Goal: Information Seeking & Learning: Stay updated

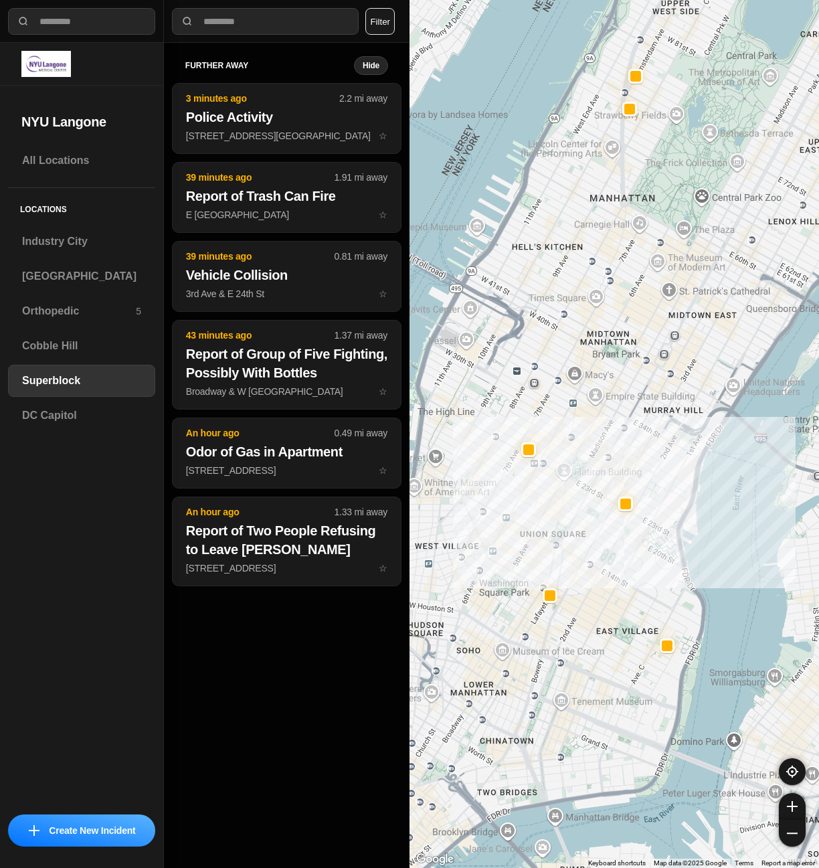
drag, startPoint x: 514, startPoint y: 417, endPoint x: 539, endPoint y: 417, distance: 25.4
click at [539, 417] on div "Harlem Harlem [US_STATE], [GEOGRAPHIC_DATA] View on Google Maps" at bounding box center [613, 434] width 409 height 868
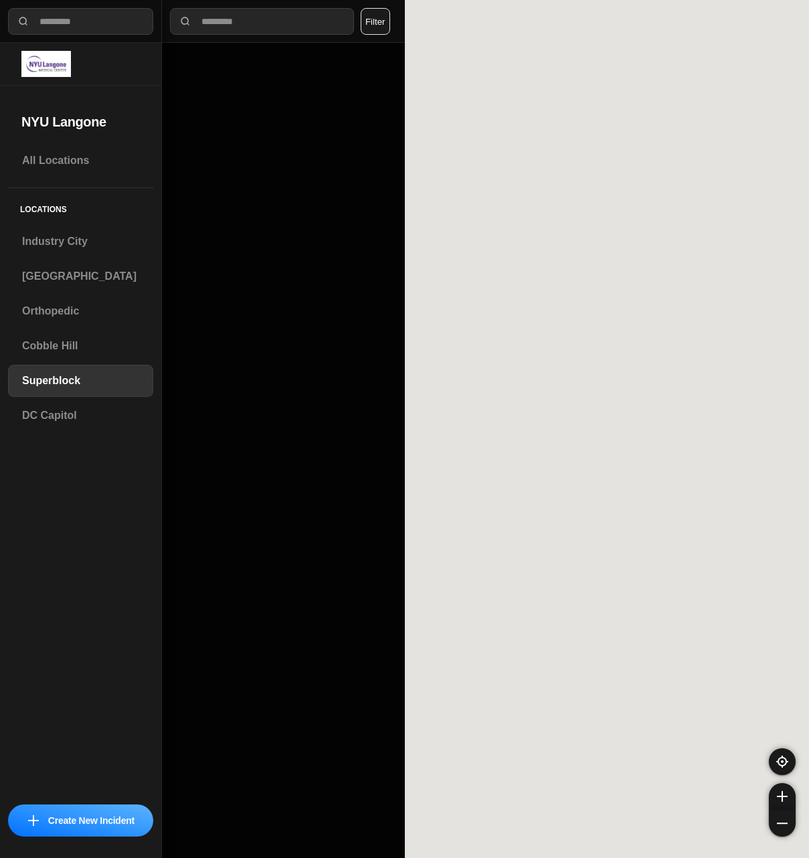
select select "*"
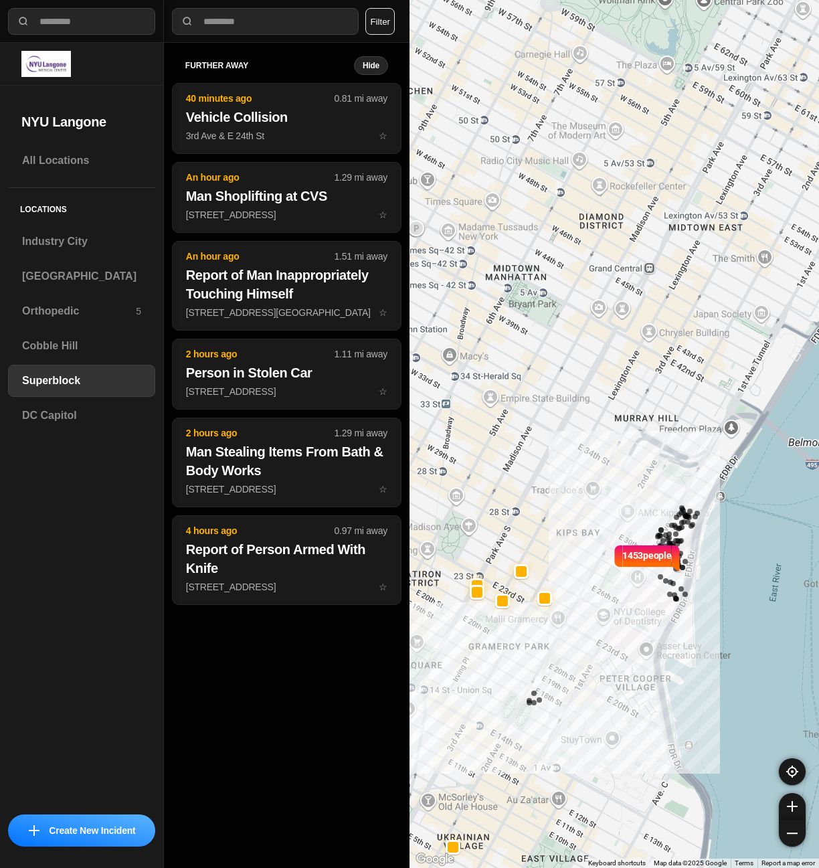
drag, startPoint x: 558, startPoint y: 473, endPoint x: 585, endPoint y: 473, distance: 26.8
click at [585, 473] on div "1453 people" at bounding box center [613, 434] width 409 height 868
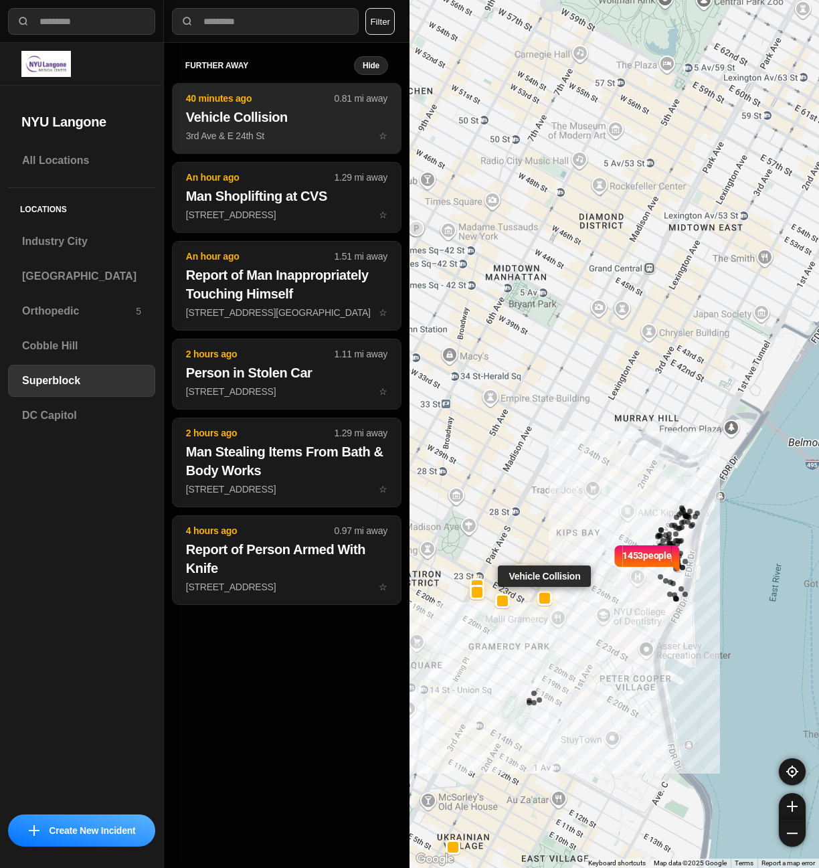
click at [305, 149] on button "40 minutes ago 0.81 mi away Vehicle Collision 3rd Ave & E 24th St ☆" at bounding box center [286, 118] width 229 height 71
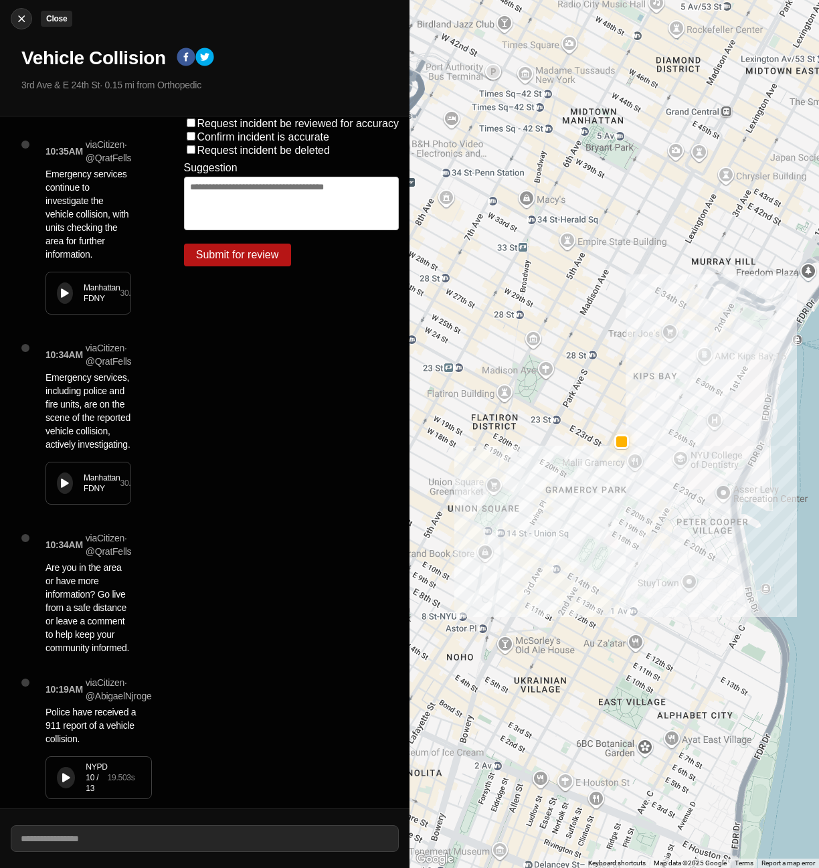
click at [19, 12] on img at bounding box center [21, 18] width 13 height 13
select select "*"
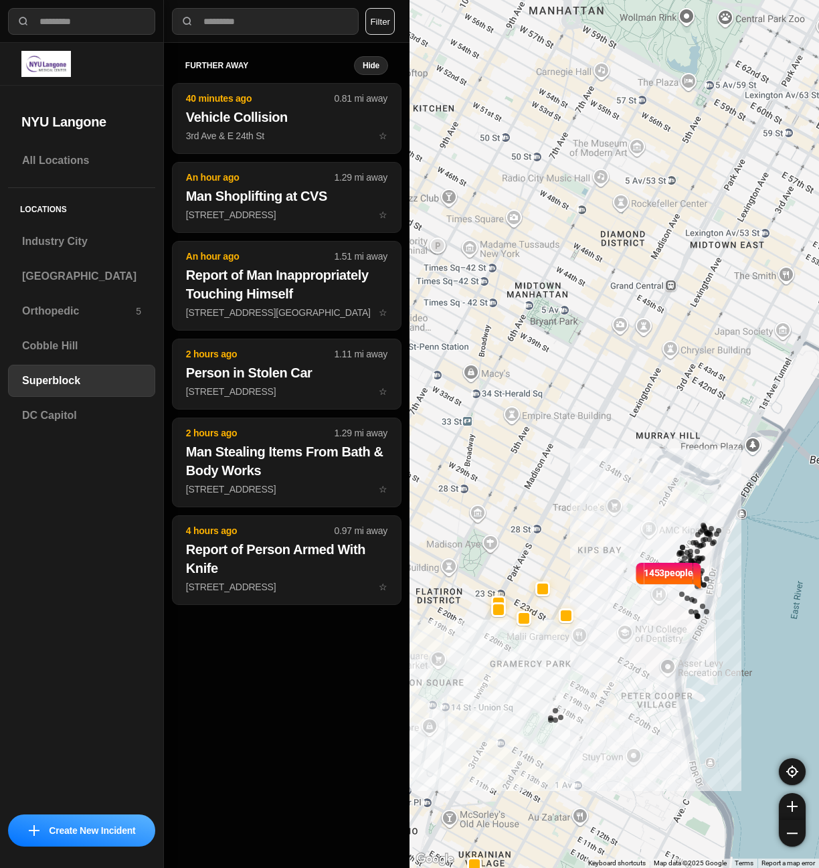
click at [547, 421] on div "1453 people" at bounding box center [613, 434] width 409 height 868
